Goal: Share content: Share content

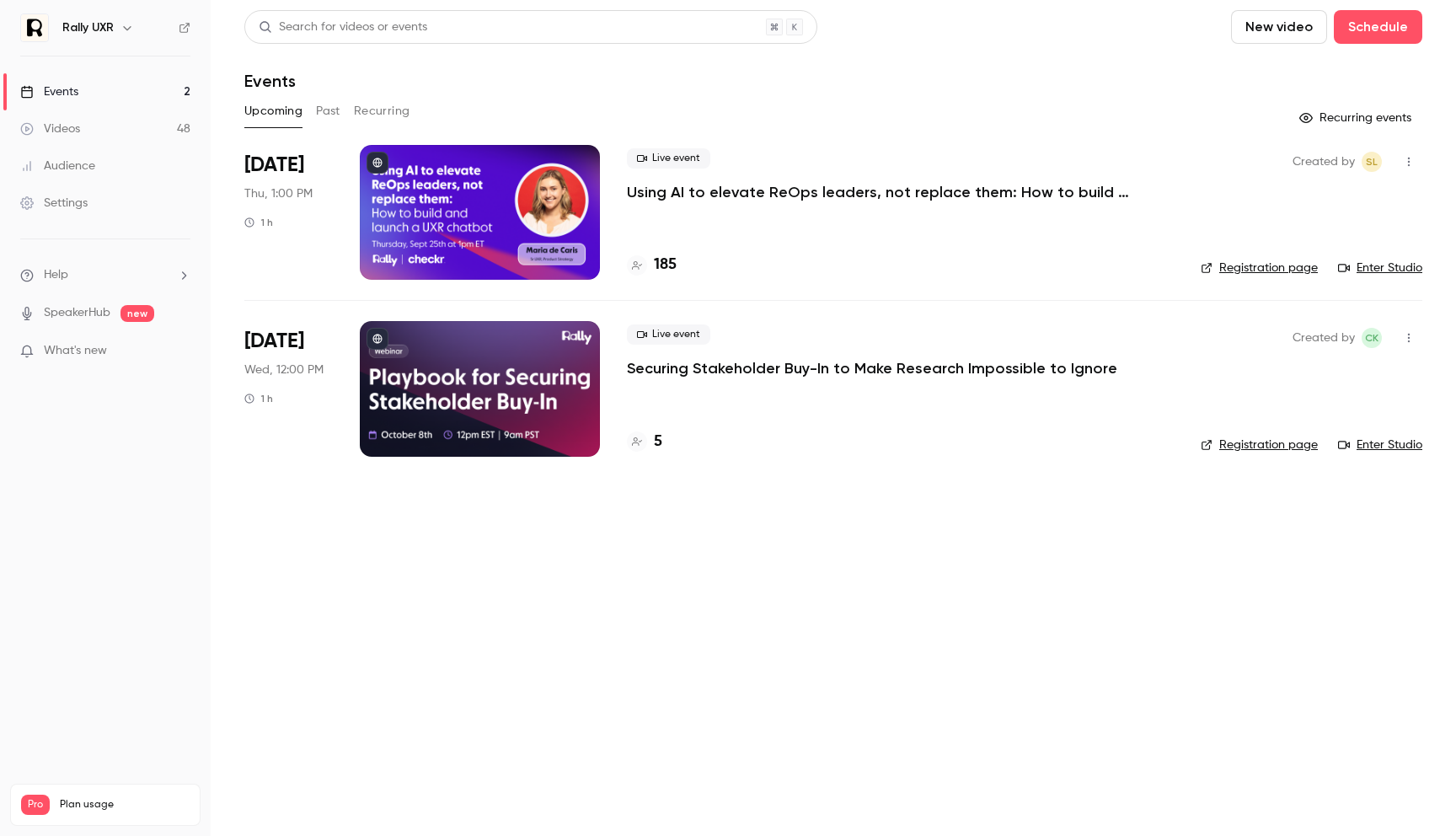
click at [90, 131] on link "Videos 48" at bounding box center [105, 128] width 210 height 37
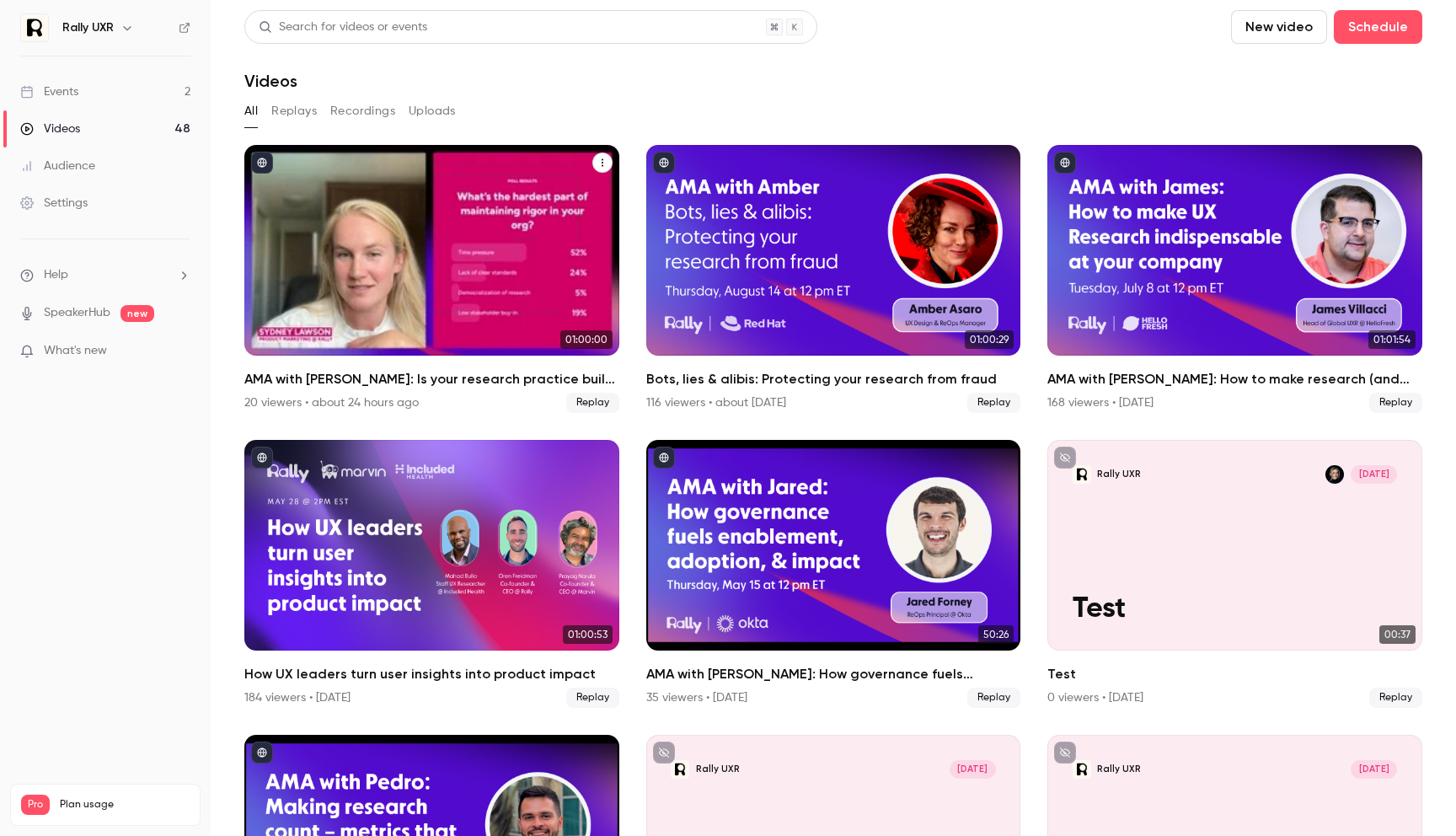
click at [434, 369] on h2 "AMA with [PERSON_NAME]: Is your research practice built on rigor or running on …" at bounding box center [431, 379] width 375 height 20
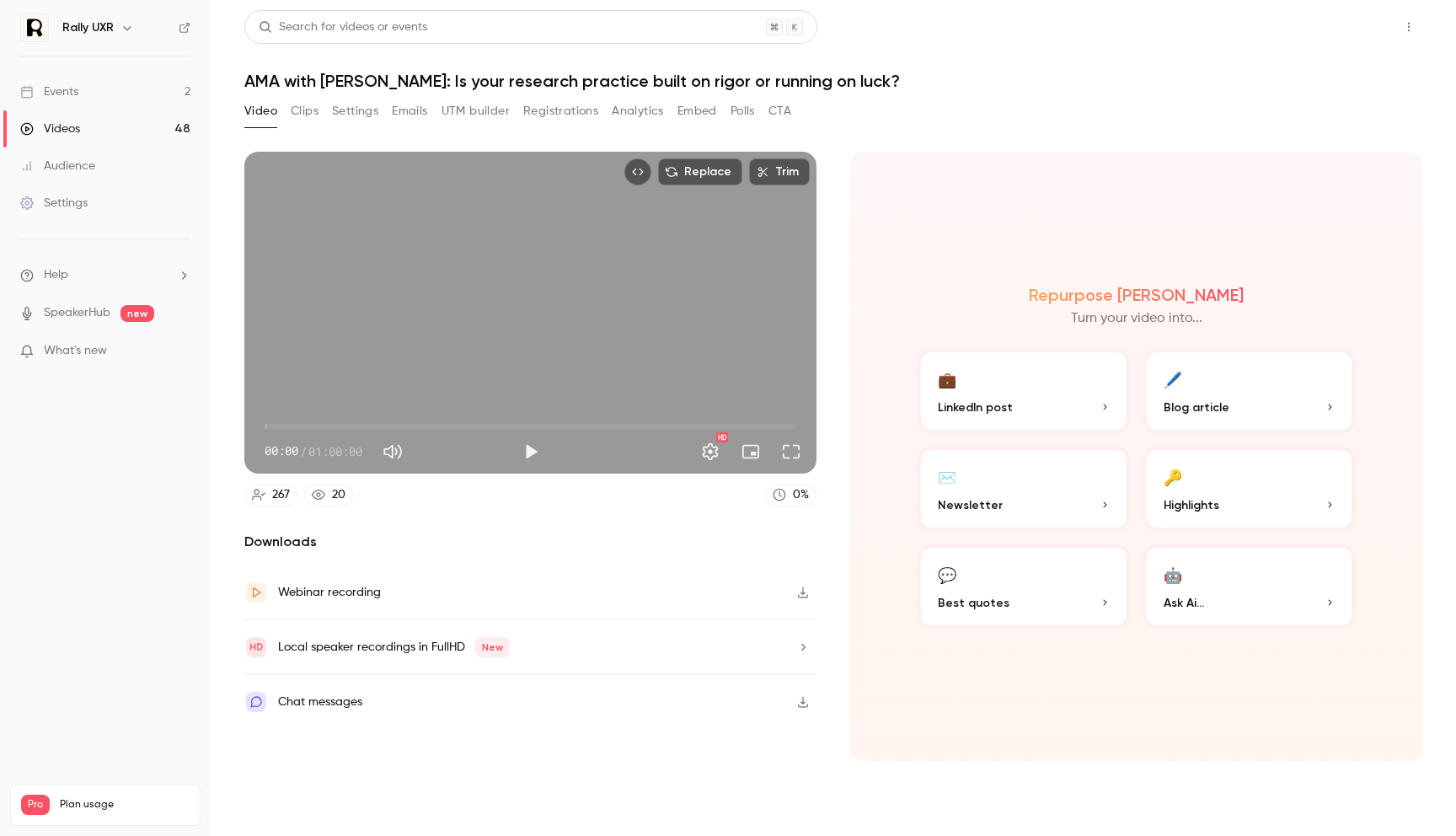
click at [1345, 21] on button "Share" at bounding box center [1348, 26] width 67 height 34
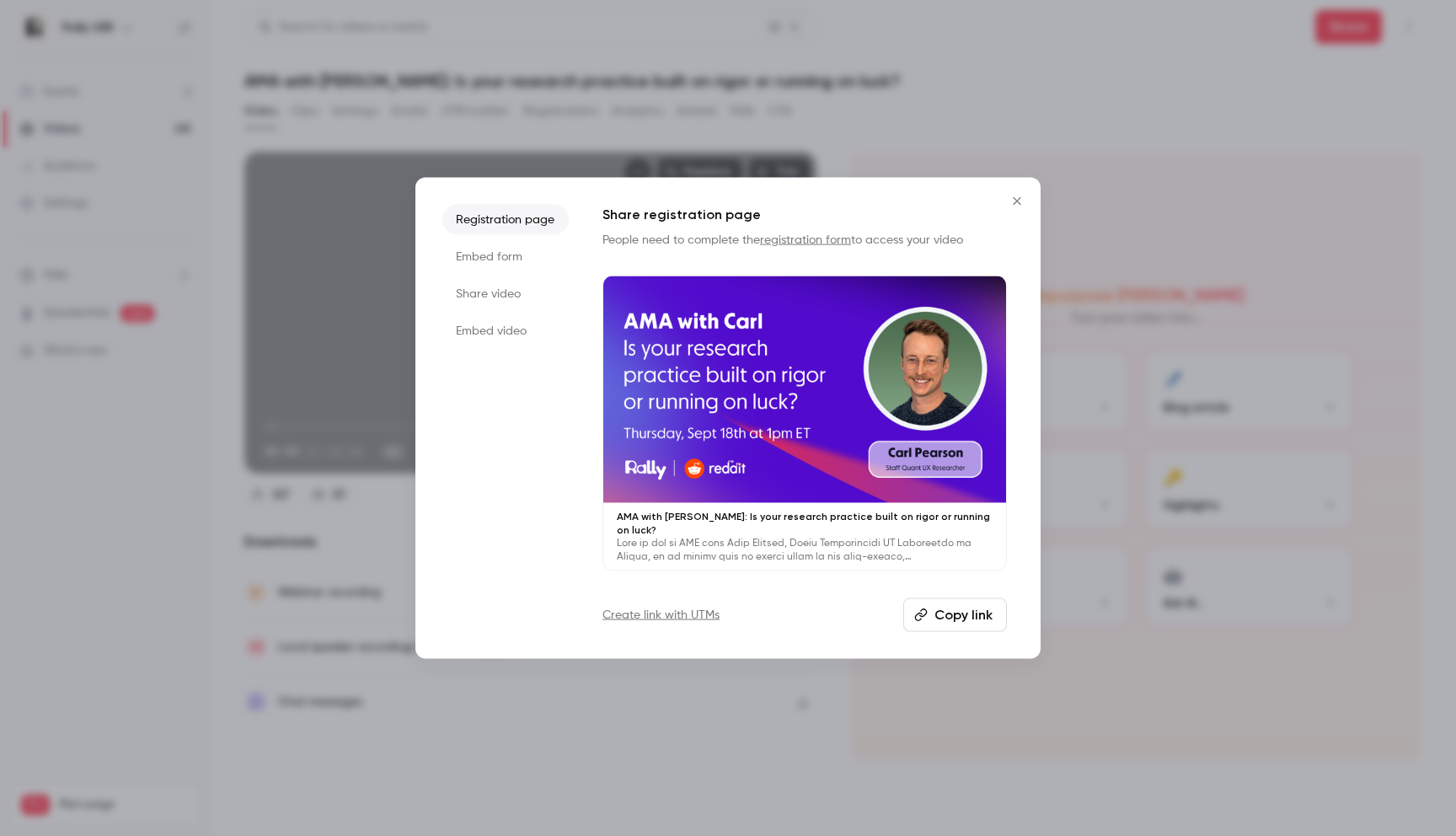
click at [957, 603] on button "Copy link" at bounding box center [955, 614] width 103 height 34
